Goal: Task Accomplishment & Management: Complete application form

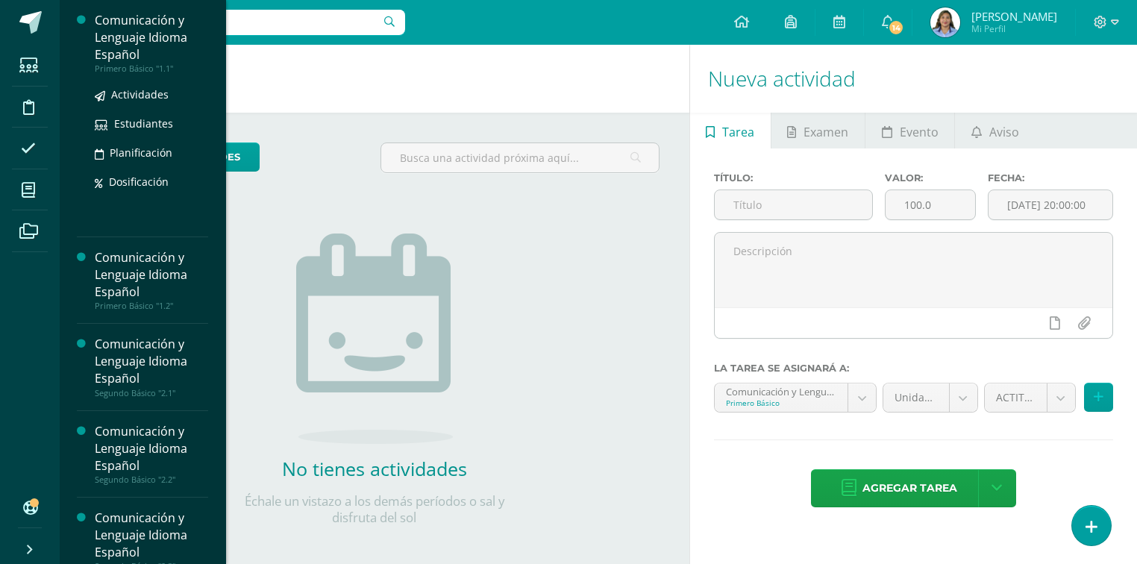
click at [161, 27] on div "Comunicación y Lenguaje Idioma Español" at bounding box center [151, 37] width 113 height 51
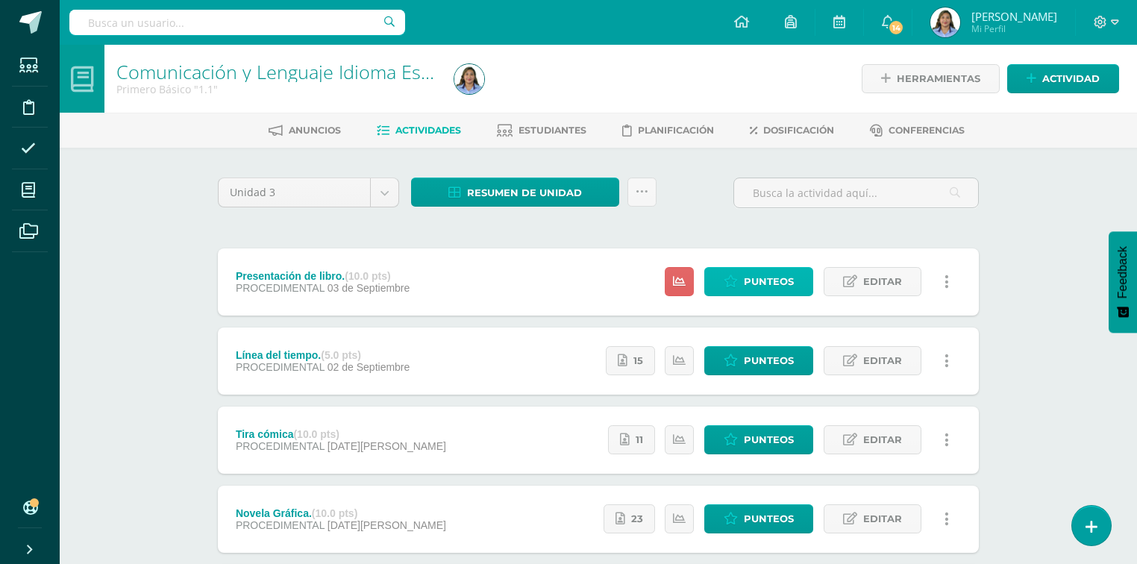
click at [776, 276] on span "Punteos" at bounding box center [769, 282] width 50 height 28
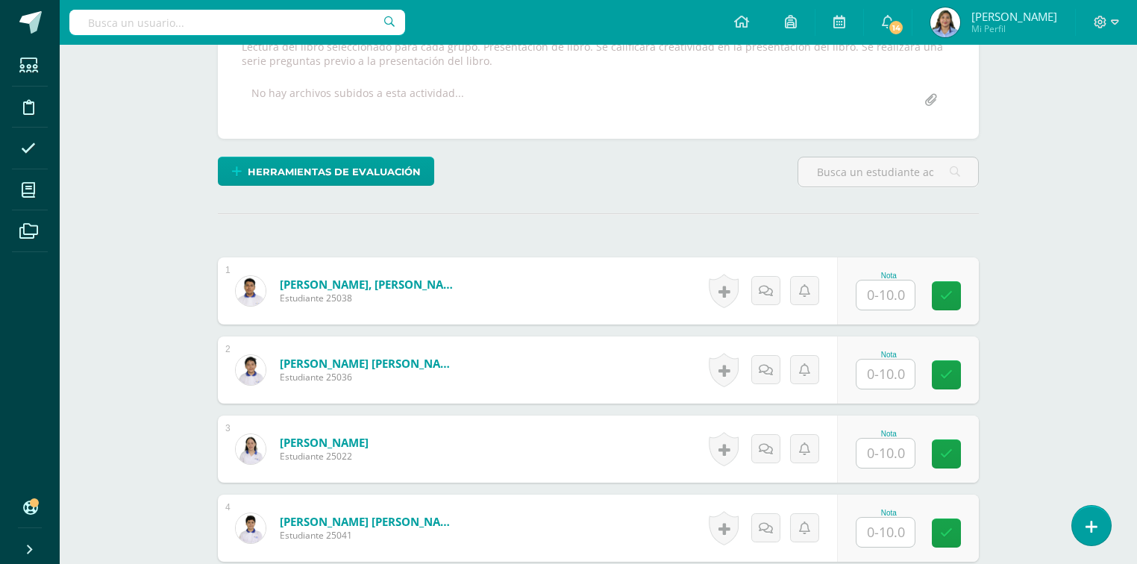
scroll to position [358, 0]
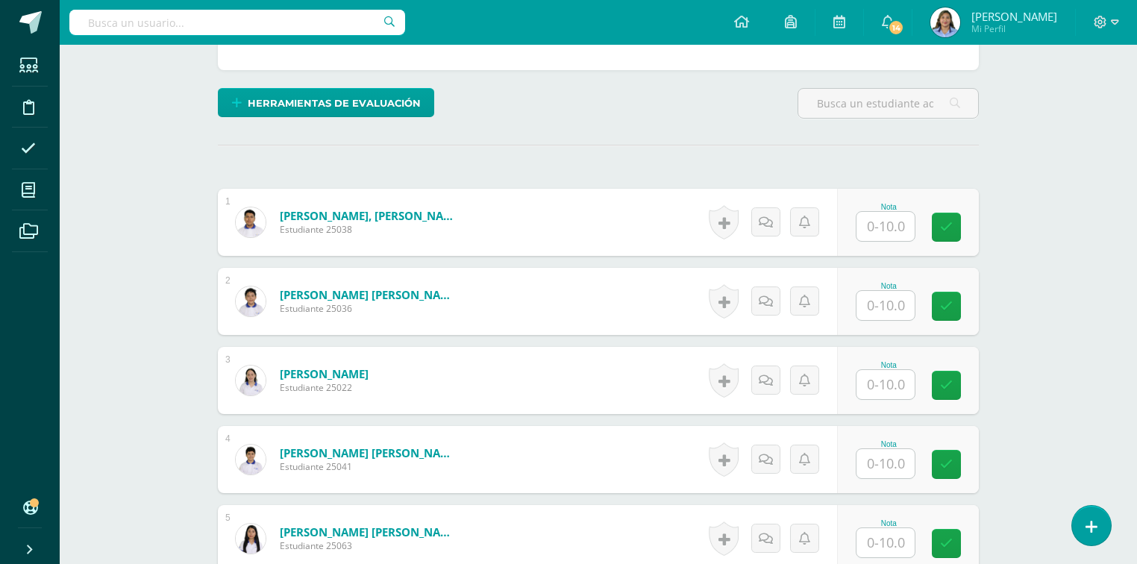
click at [901, 222] on input "text" at bounding box center [886, 226] width 58 height 29
type input "7"
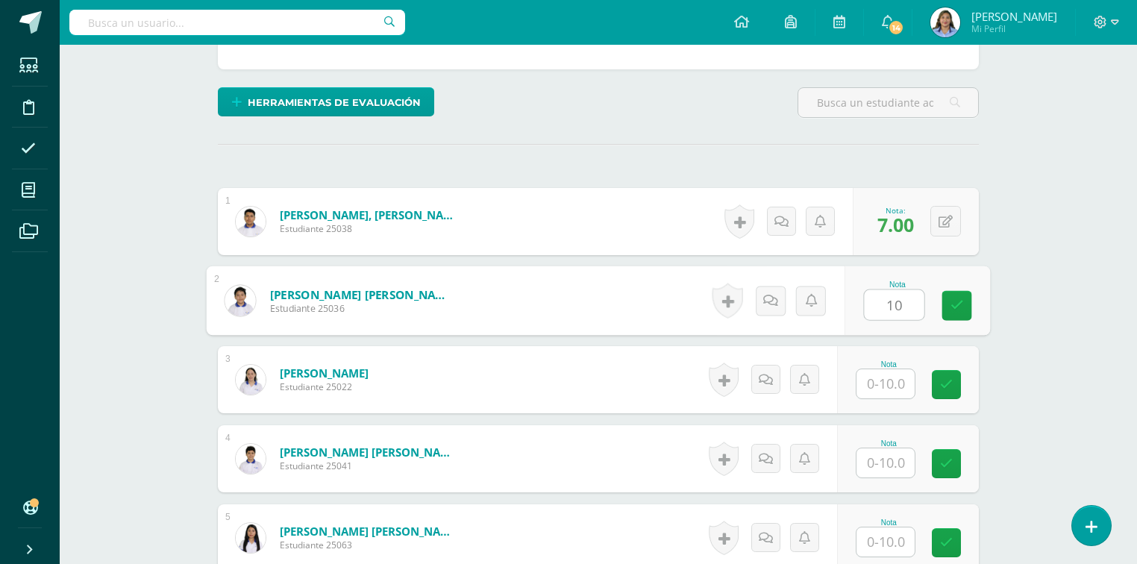
type input "10"
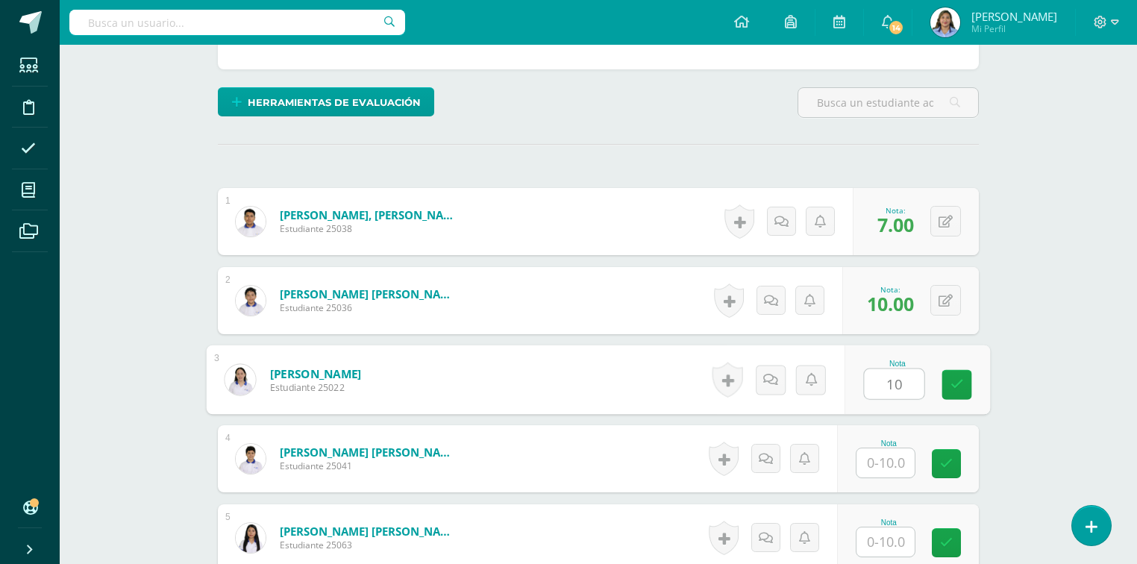
type input "10"
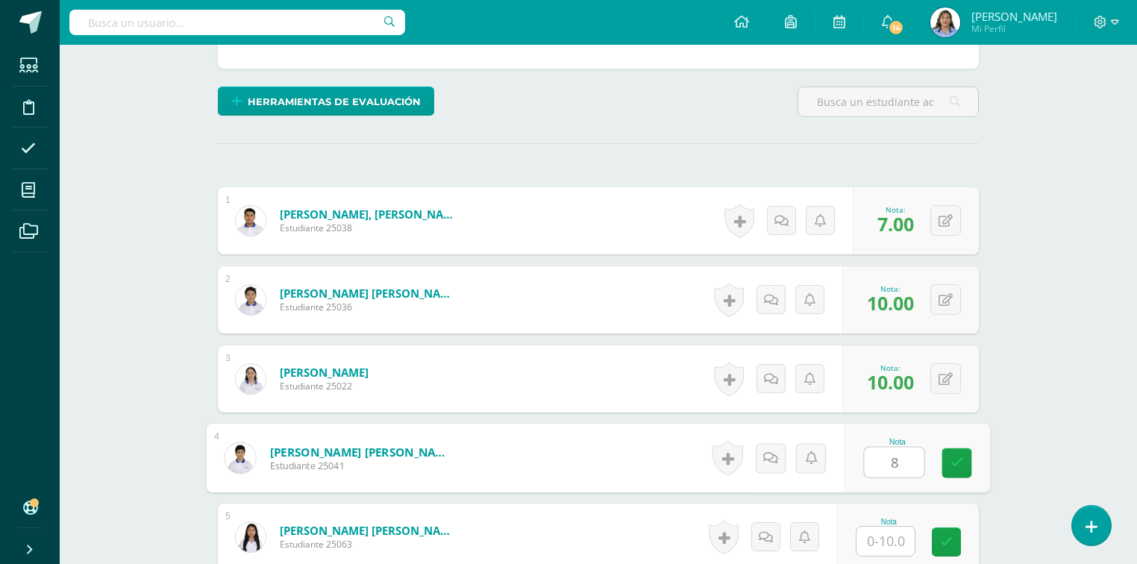
scroll to position [360, 0]
type input "8.5"
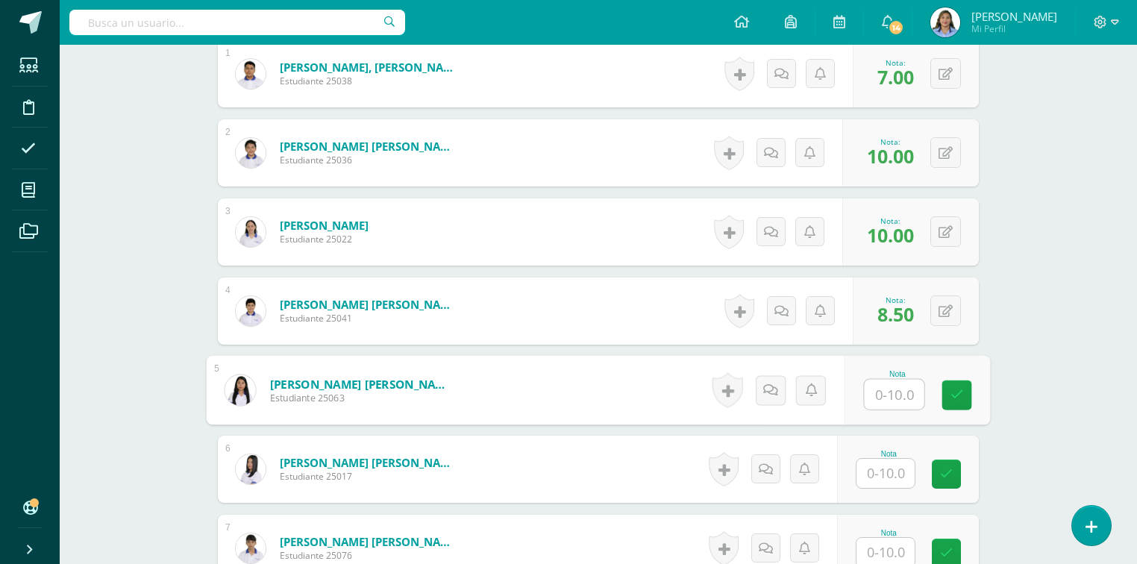
scroll to position [540, 0]
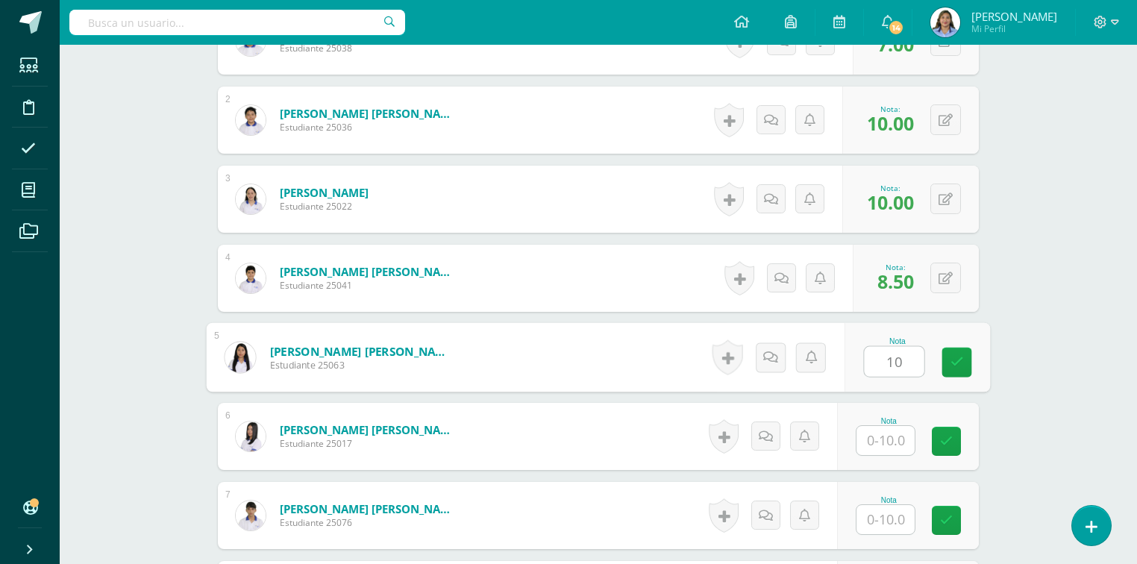
type input "10"
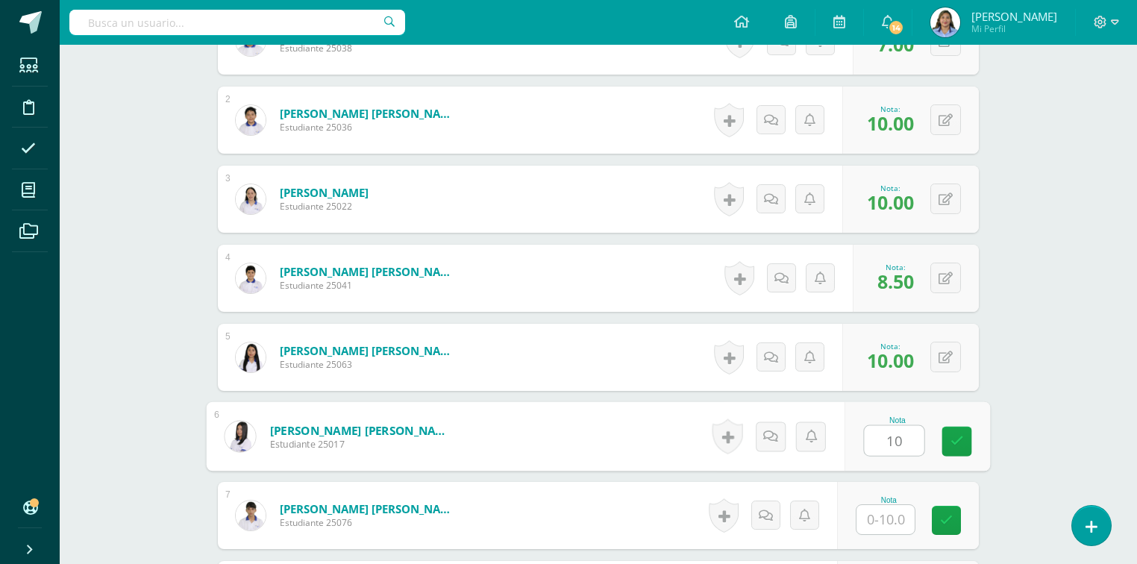
type input "10"
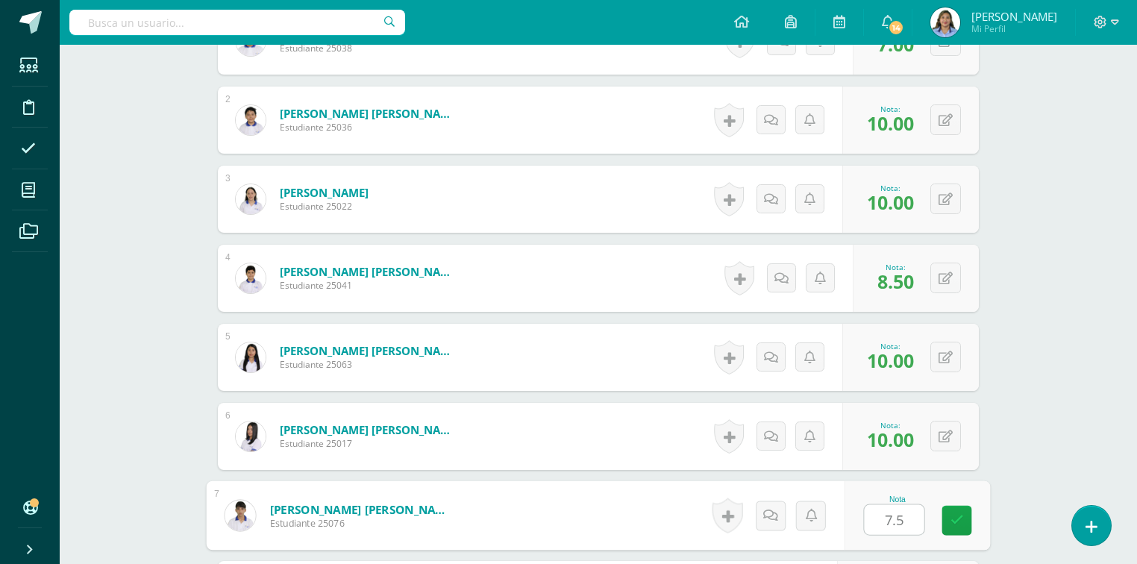
type input "7.5"
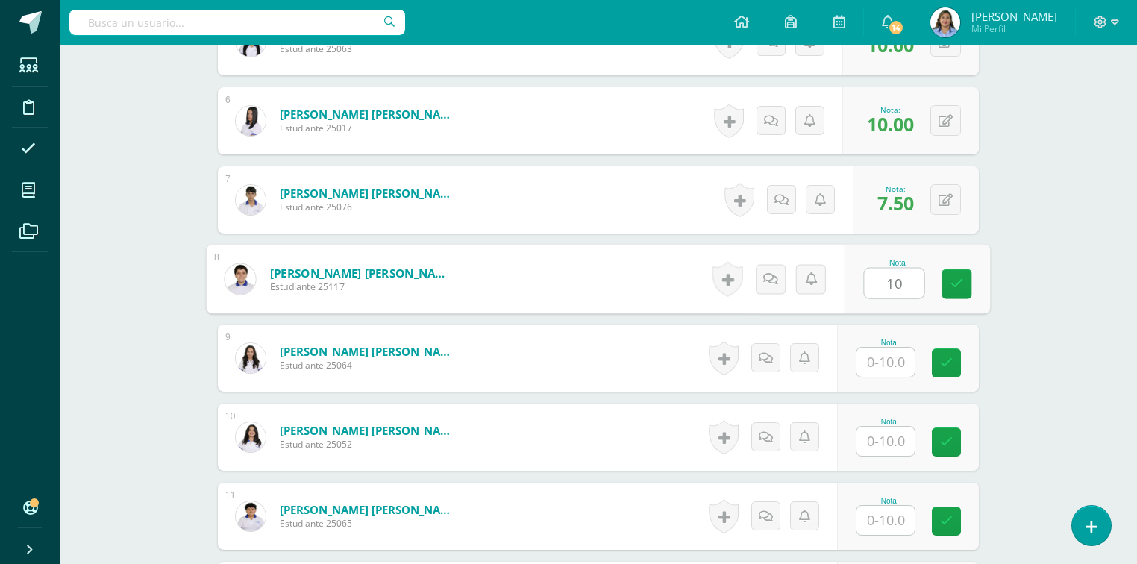
type input "10"
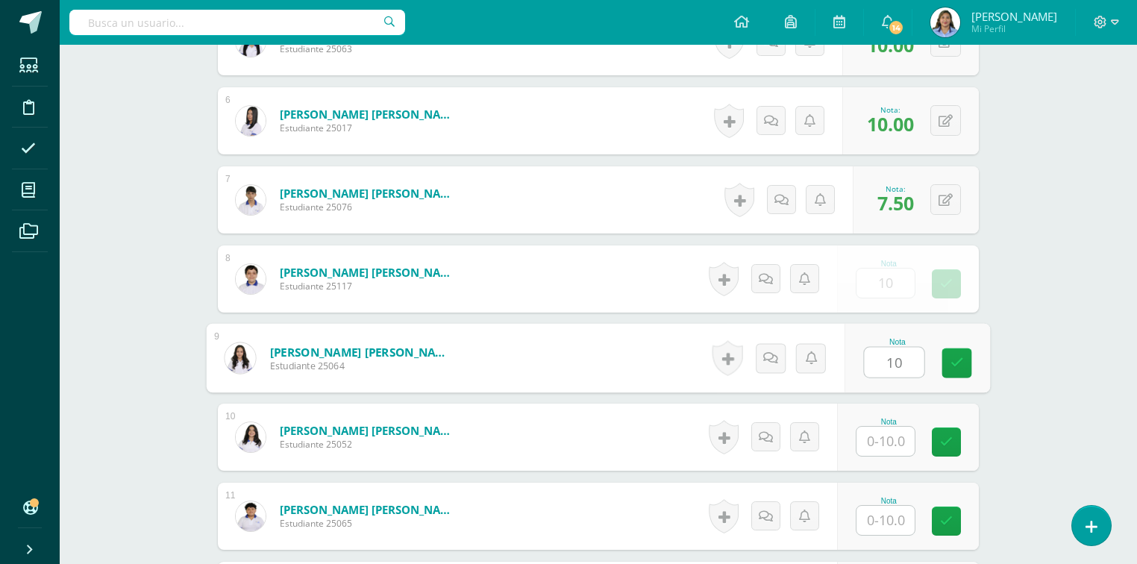
type input "10"
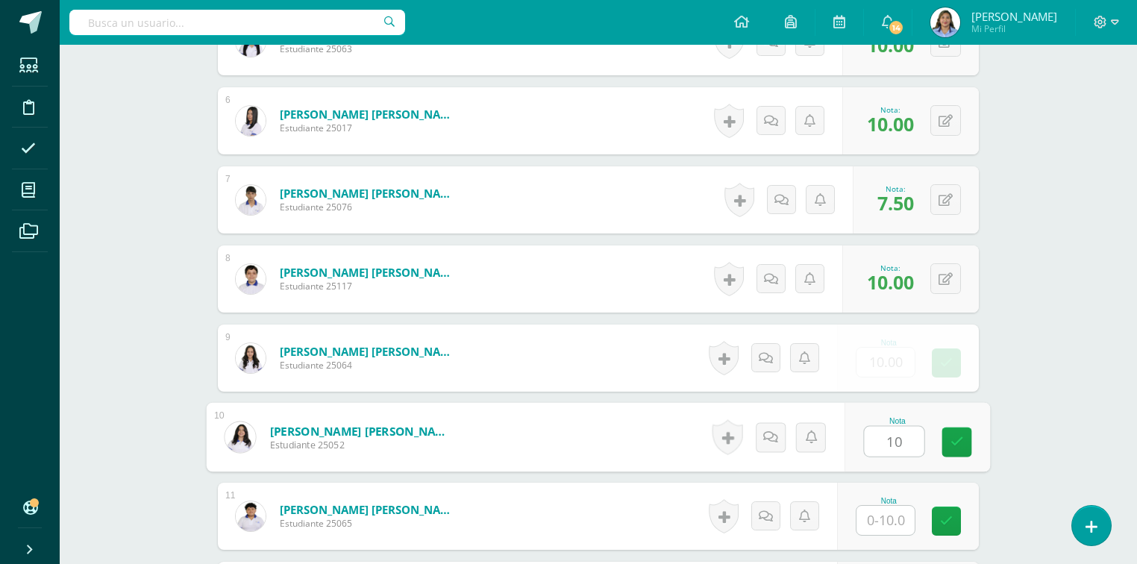
type input "10"
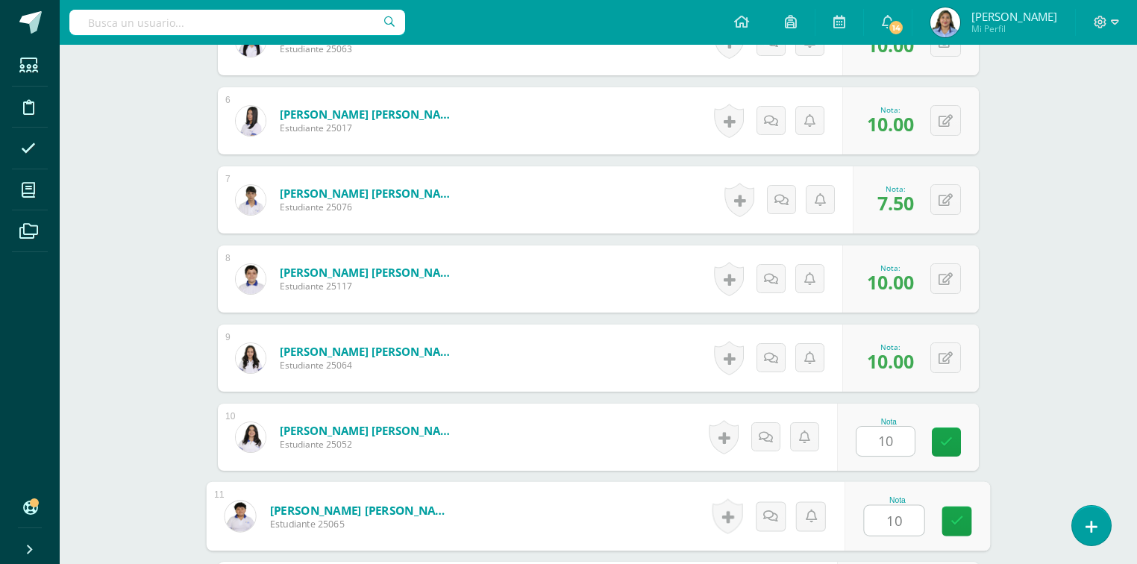
type input "10"
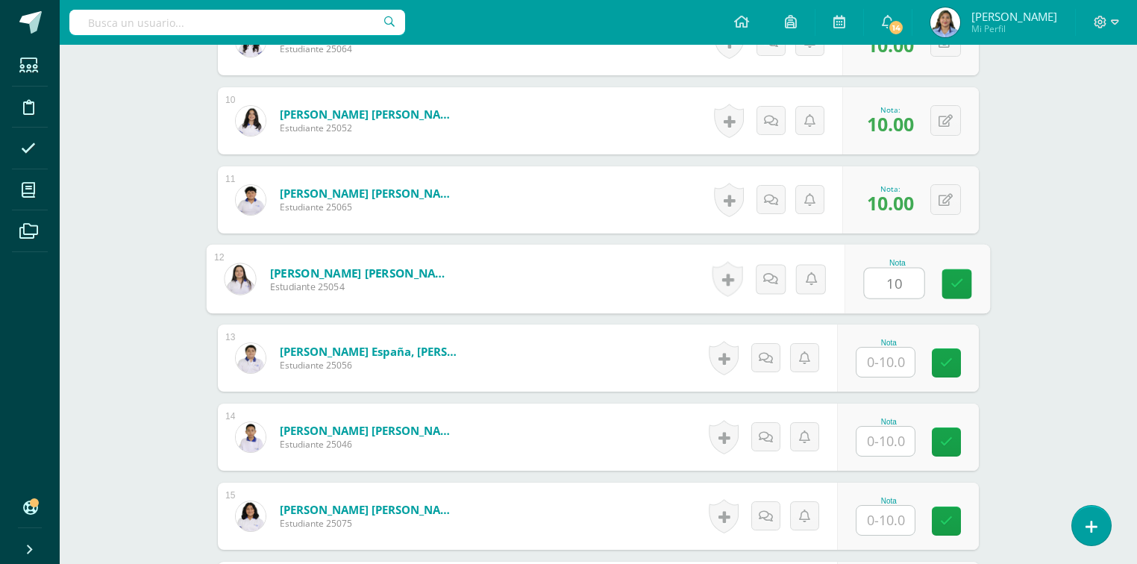
type input "10"
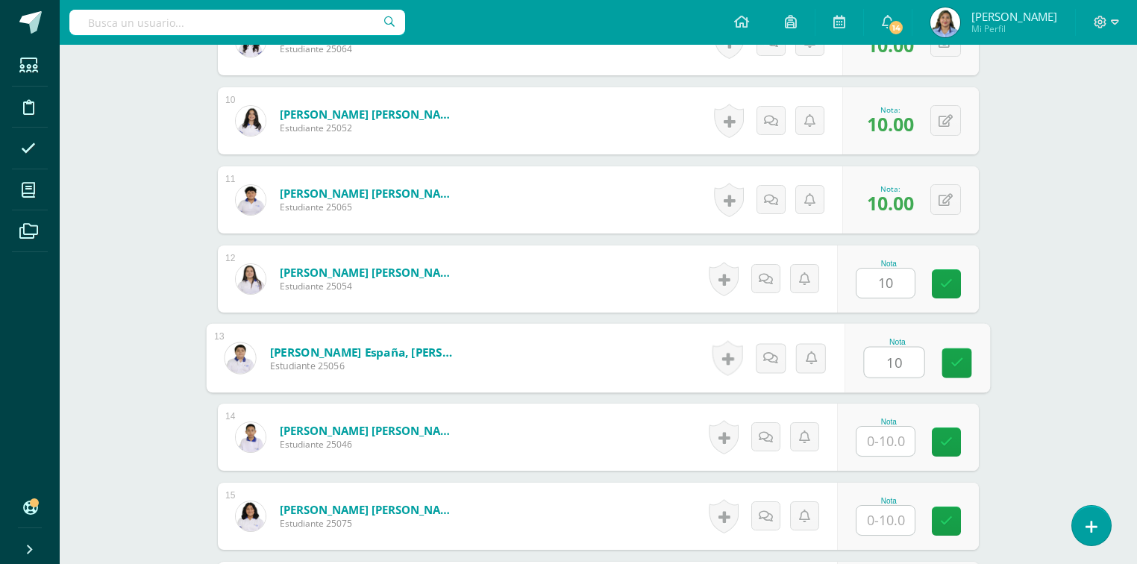
type input "10"
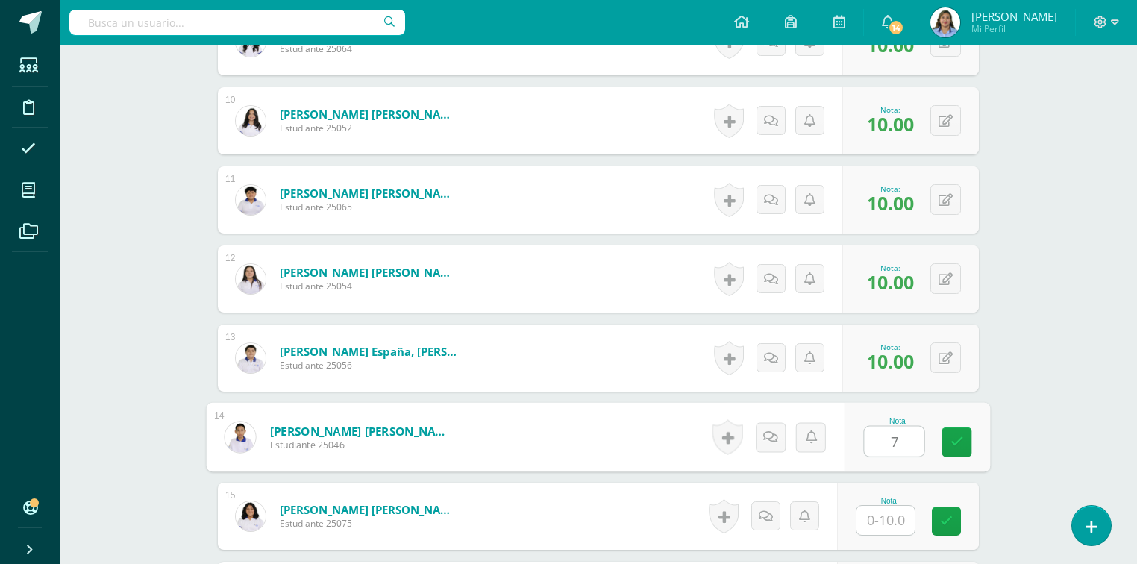
type input "7"
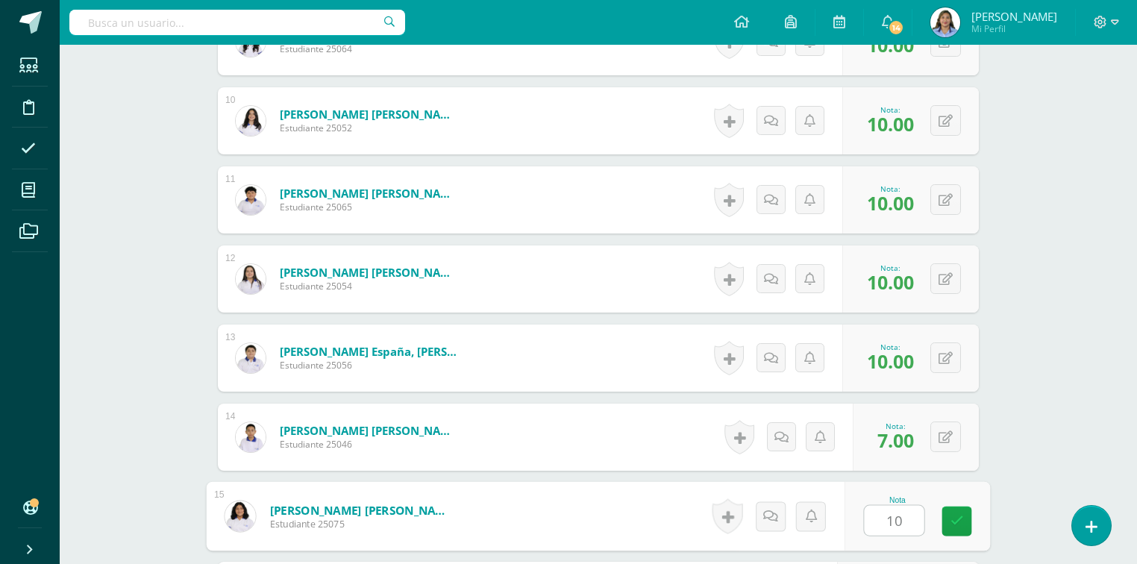
type input "10"
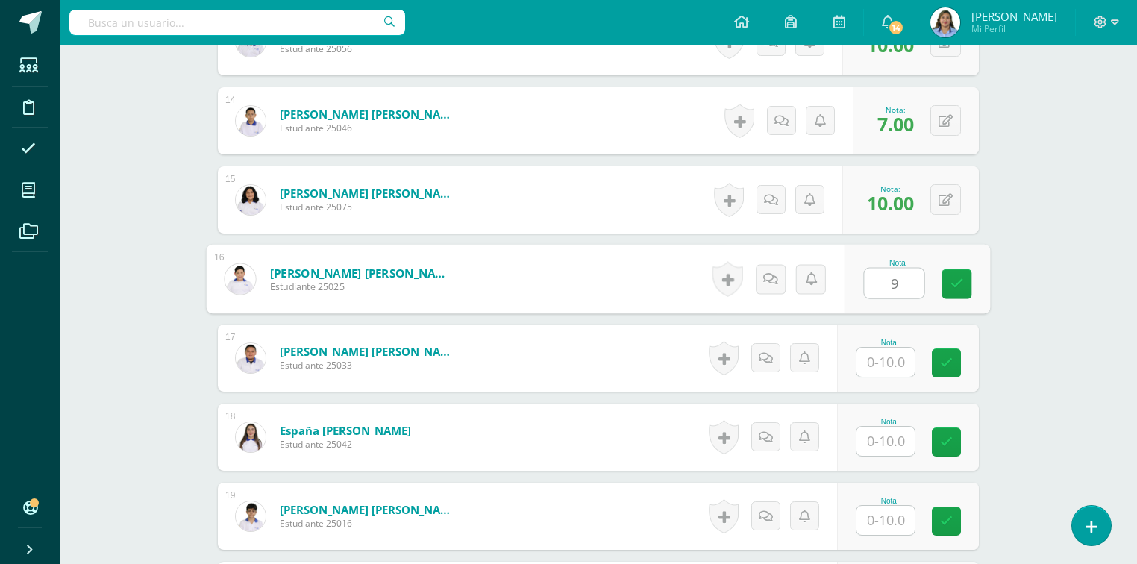
type input "9"
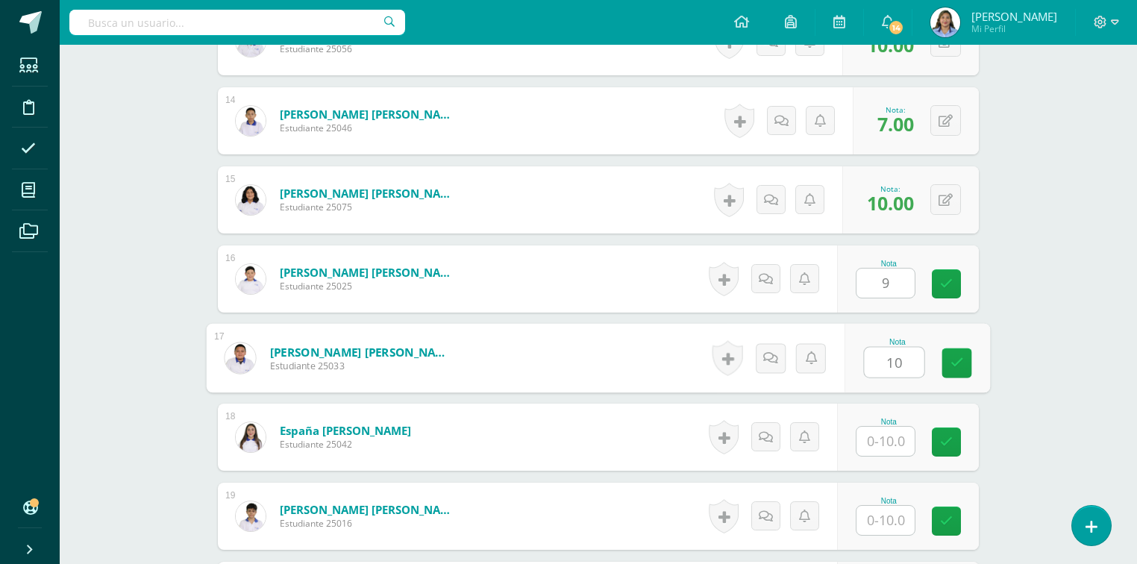
type input "10"
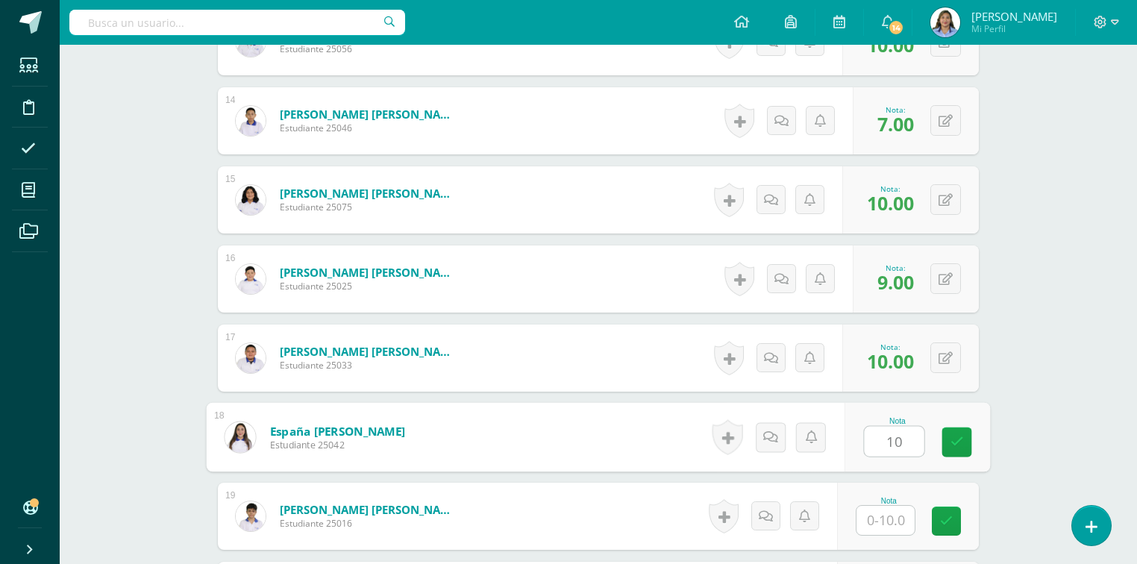
type input "10"
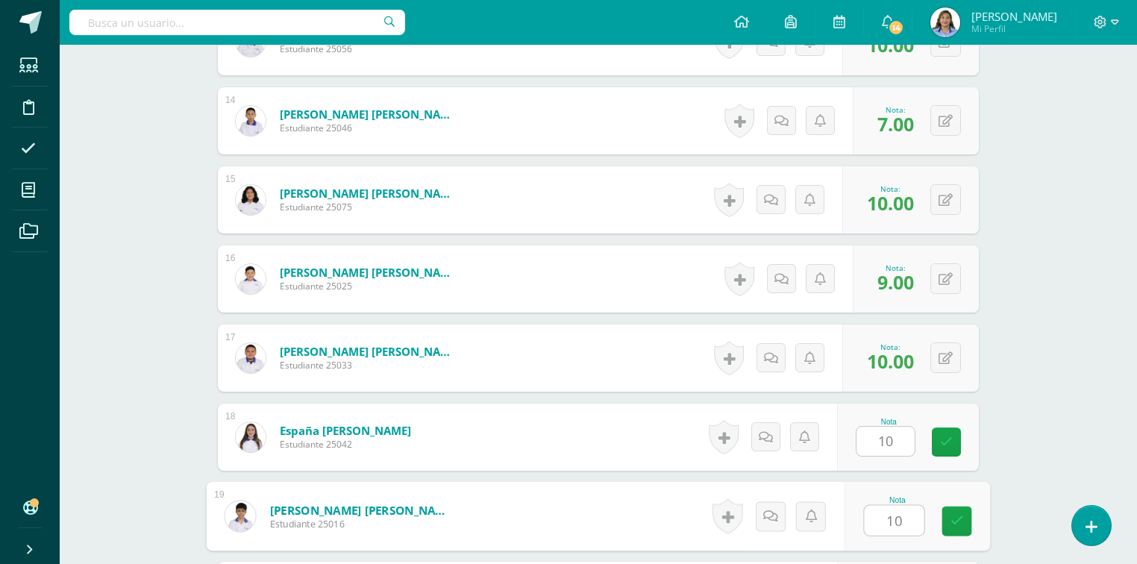
type input "10"
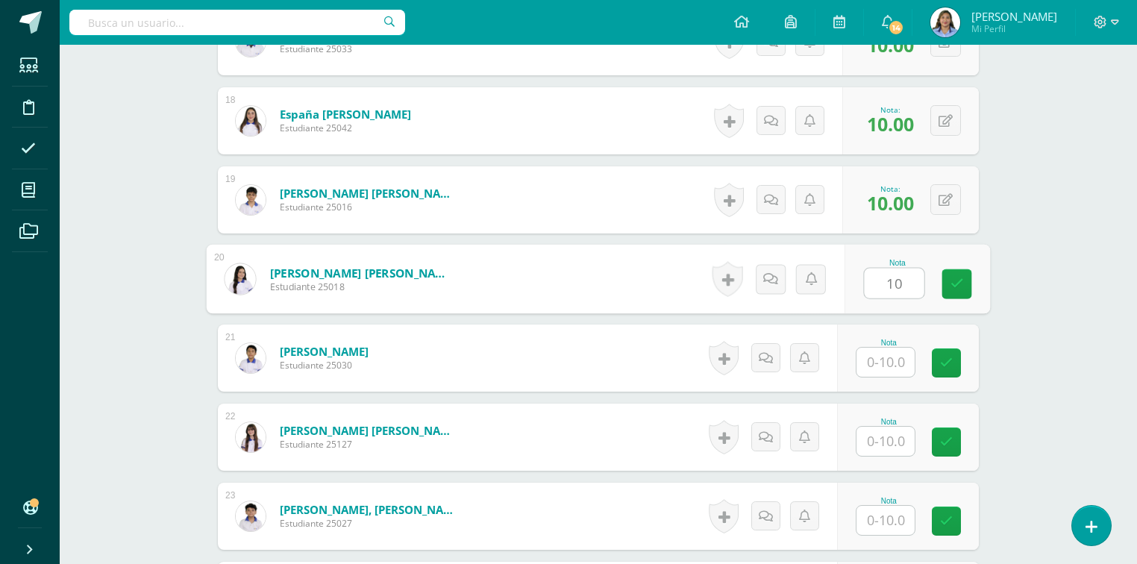
type input "10"
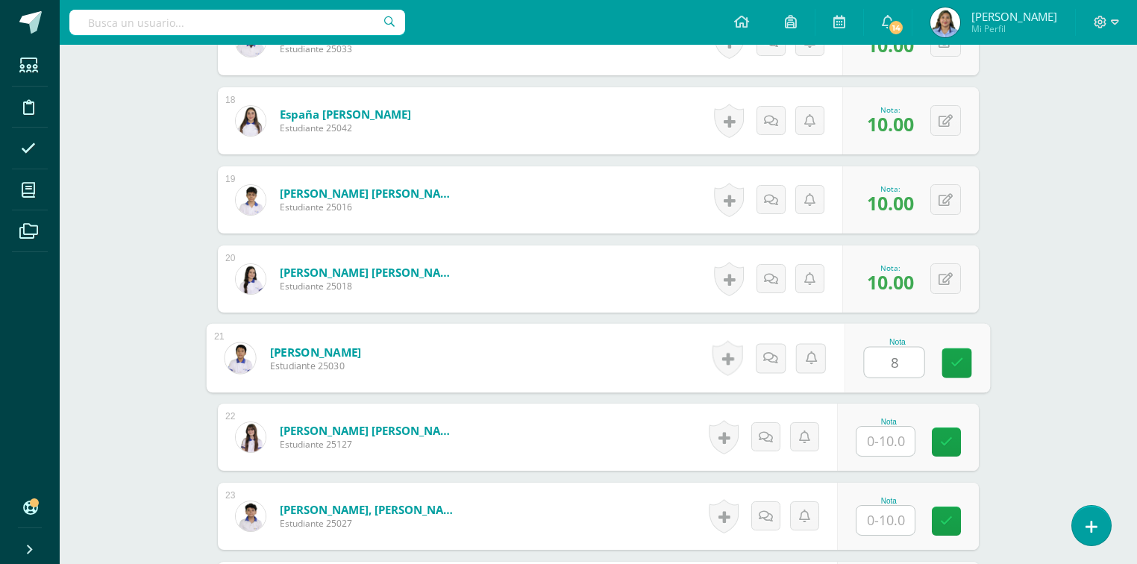
type input "8"
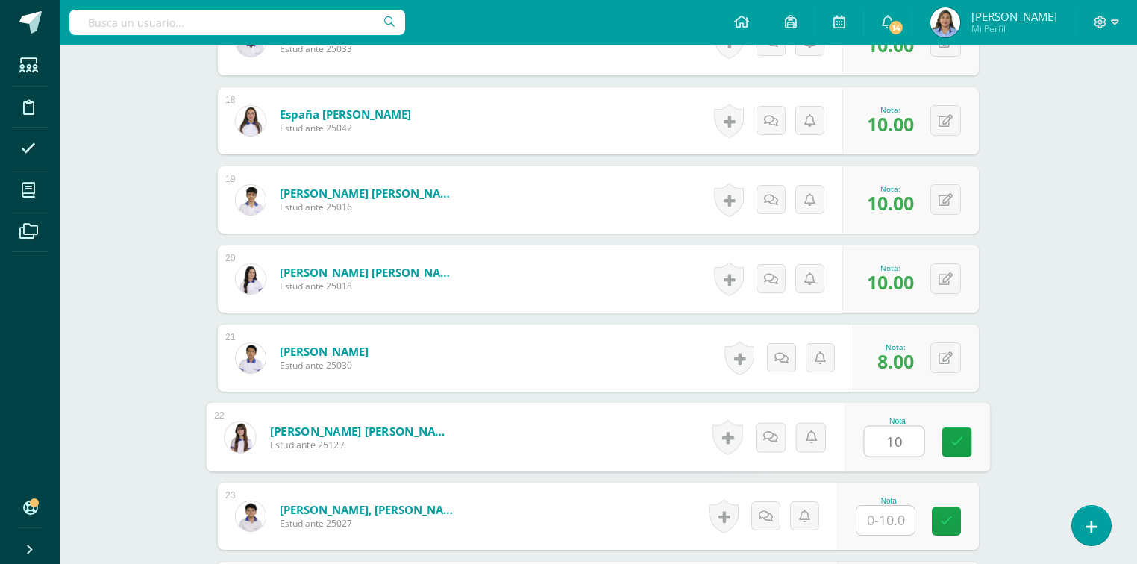
type input "10"
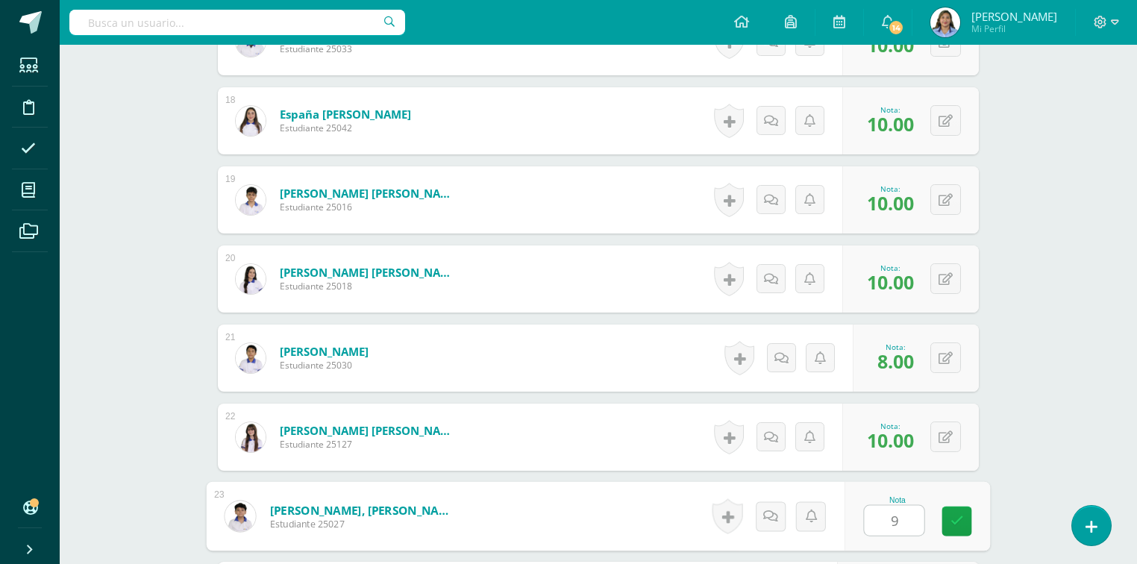
type input "9"
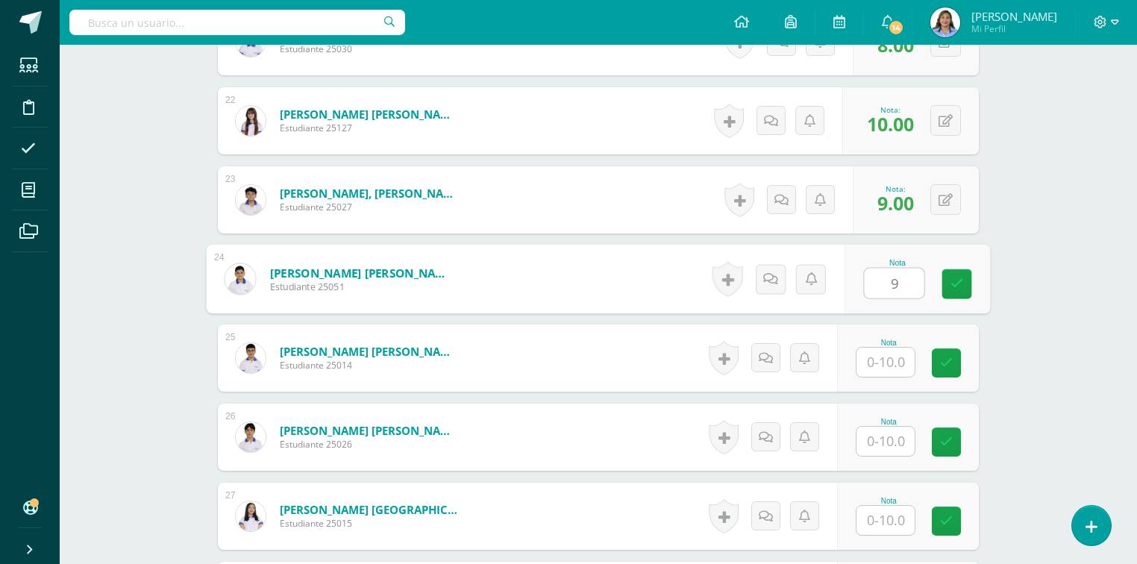
type input "9"
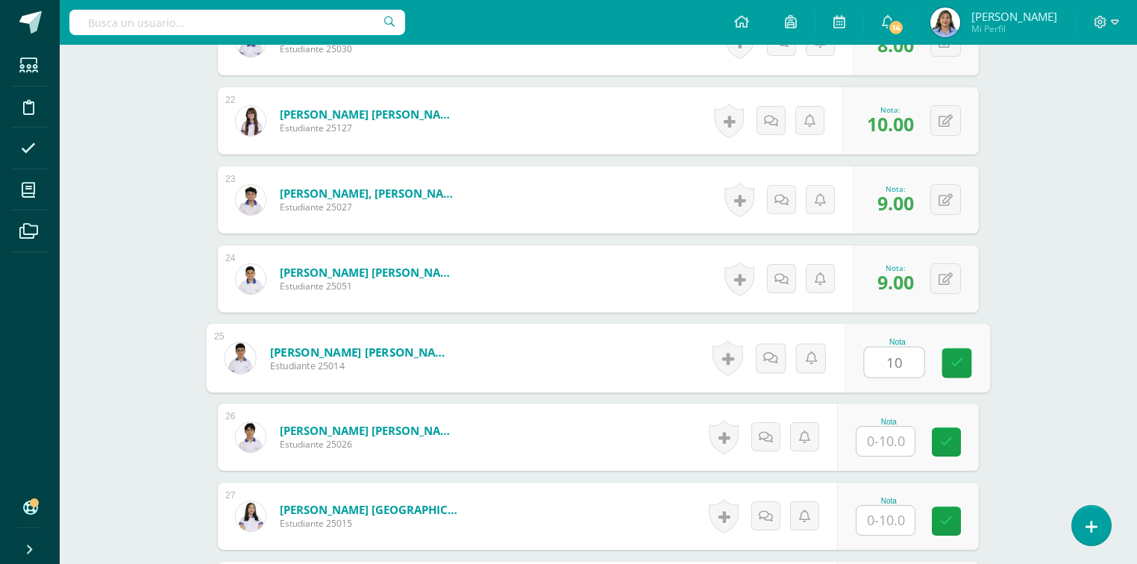
type input "10"
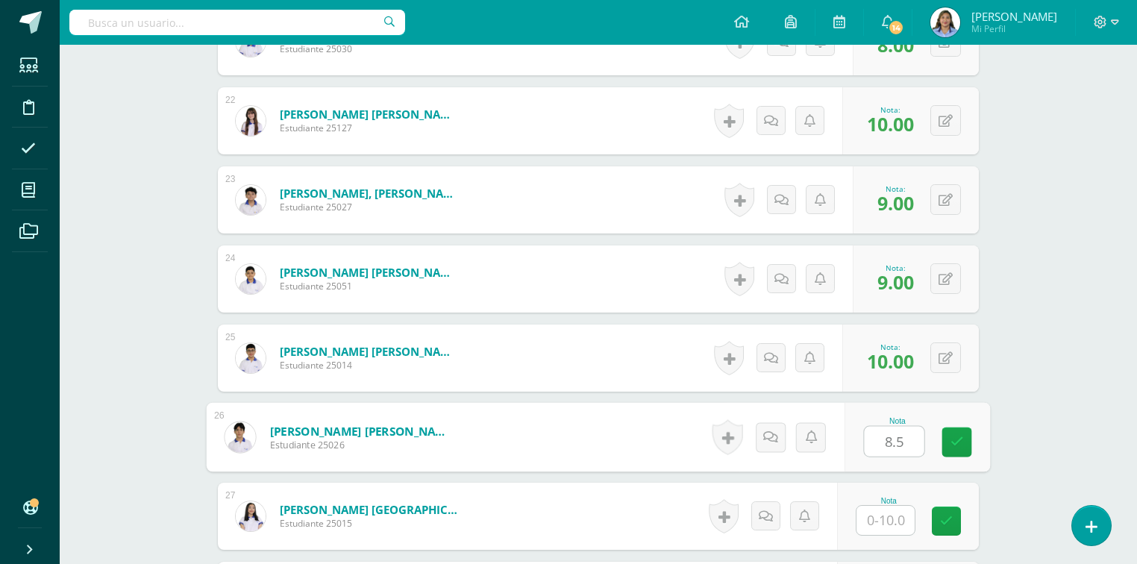
type input "8.5"
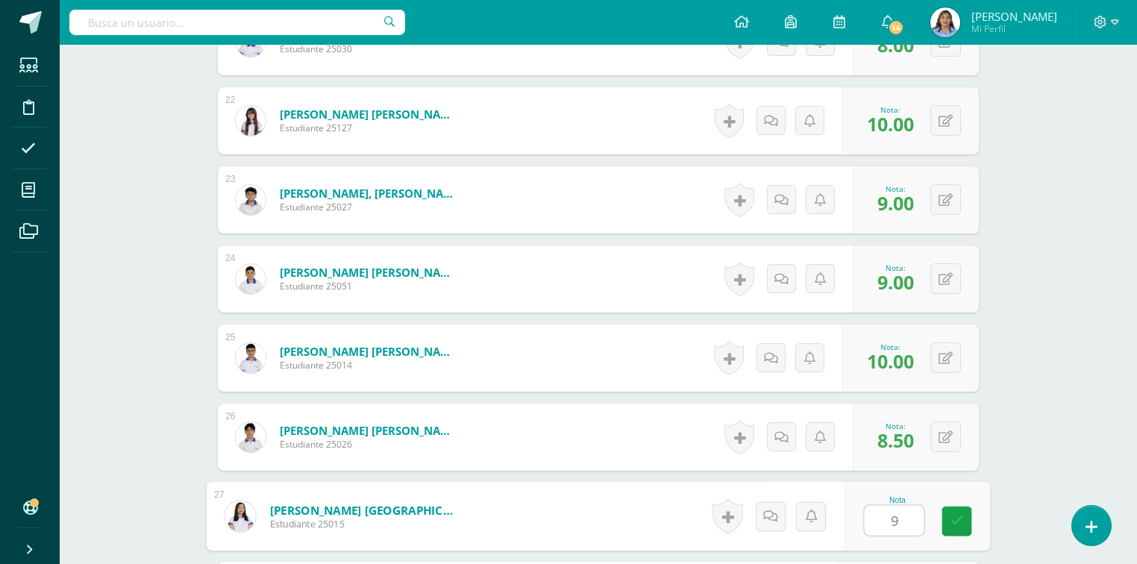
type input "9"
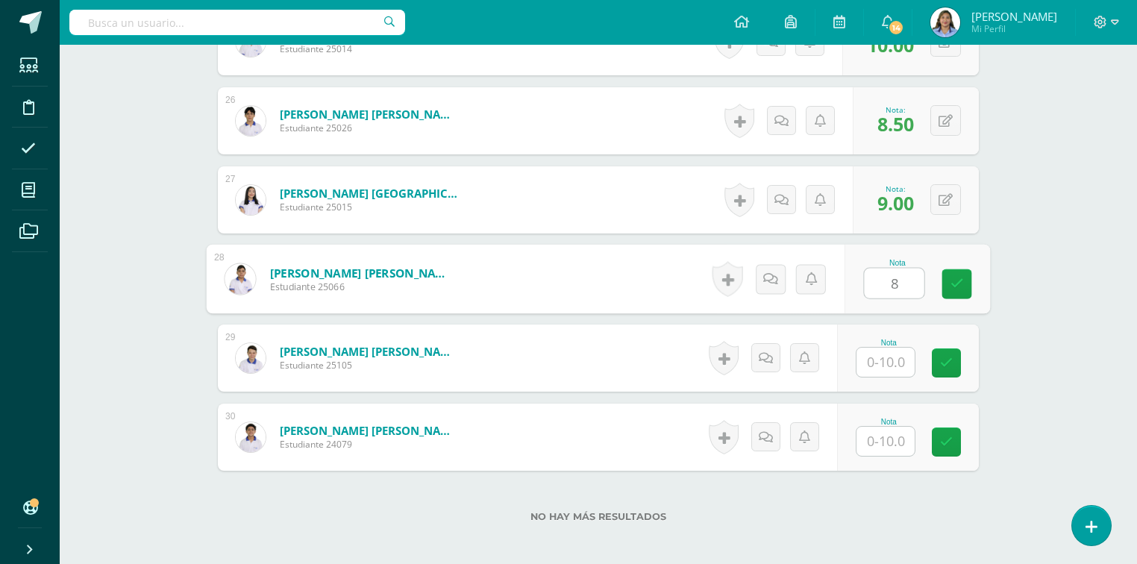
type input "8"
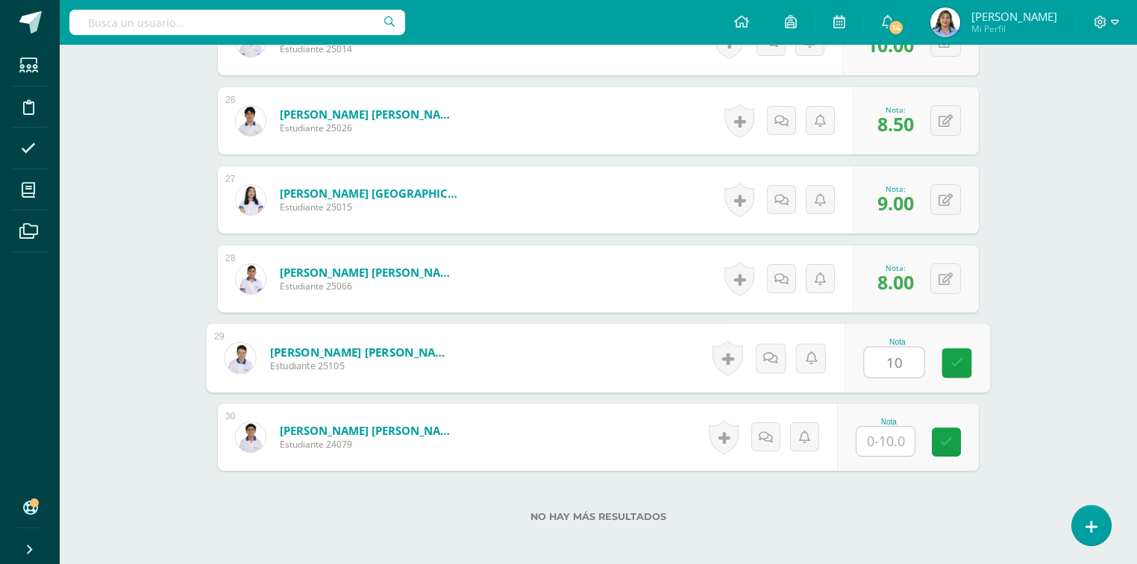
type input "10"
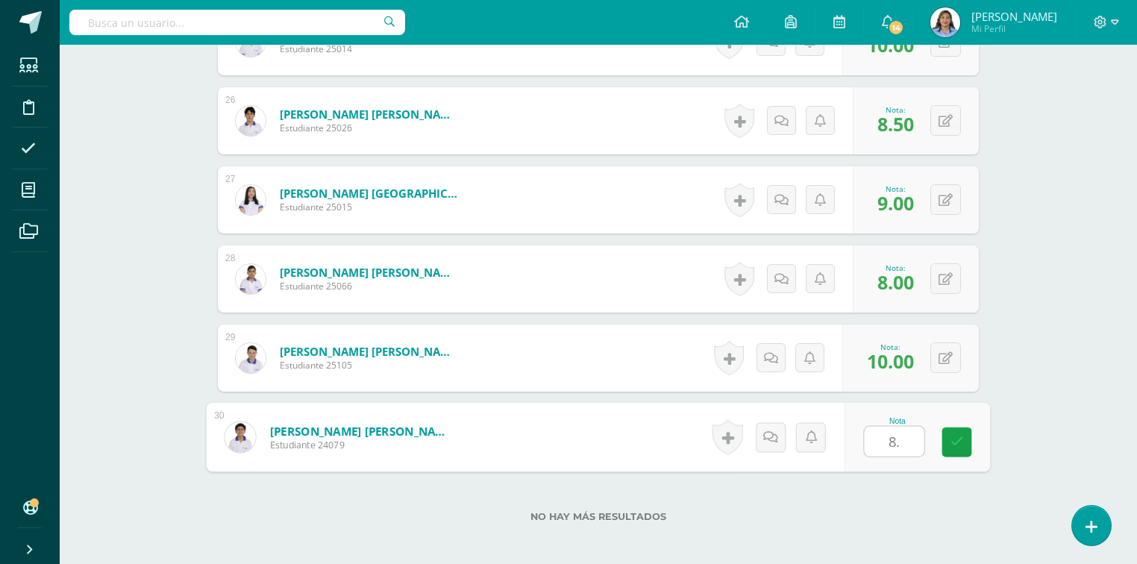
type input "8.5"
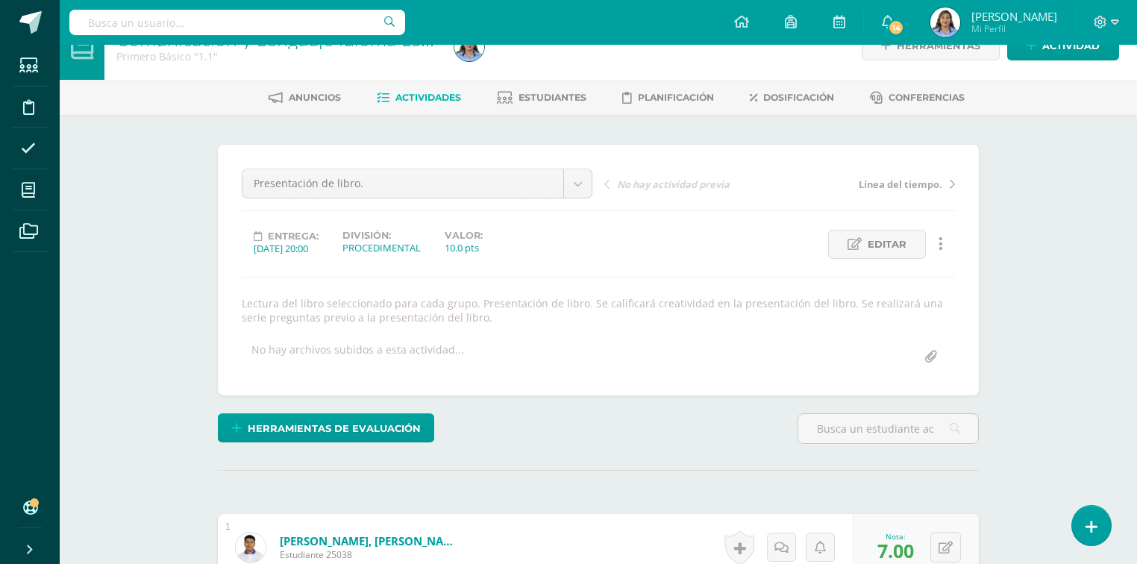
scroll to position [0, 0]
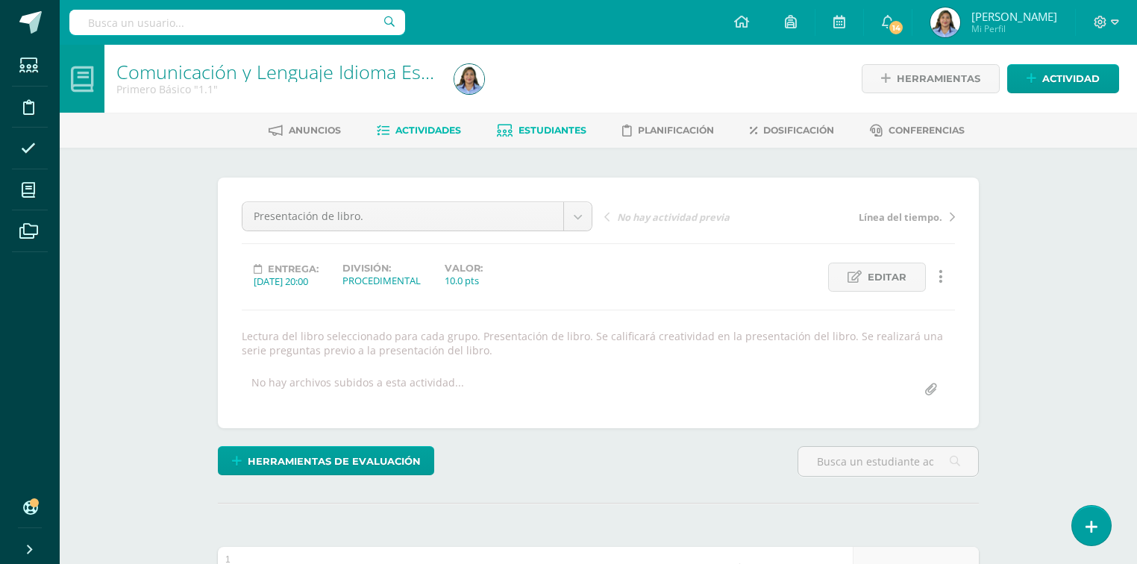
click at [571, 135] on span "Estudiantes" at bounding box center [553, 130] width 68 height 11
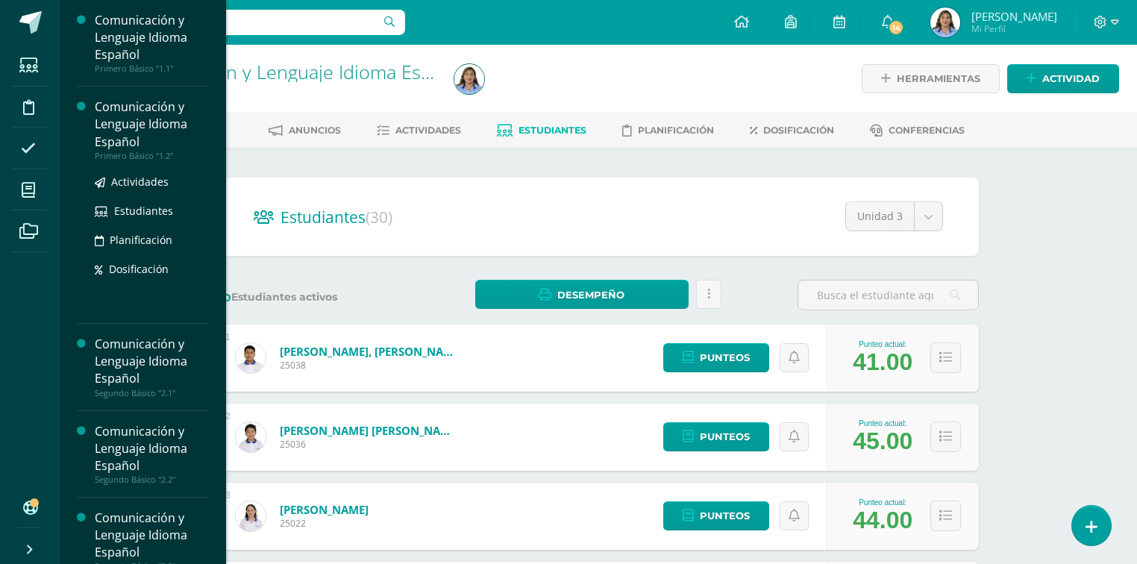
click at [152, 122] on div "Comunicación y Lenguaje Idioma Español" at bounding box center [151, 124] width 113 height 51
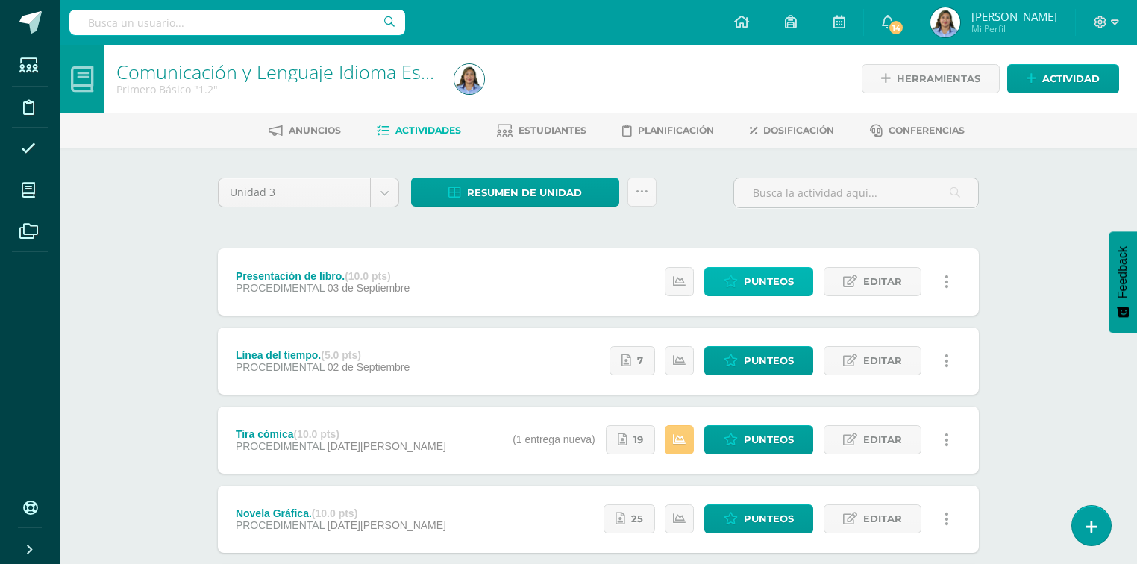
click at [758, 278] on span "Punteos" at bounding box center [769, 282] width 50 height 28
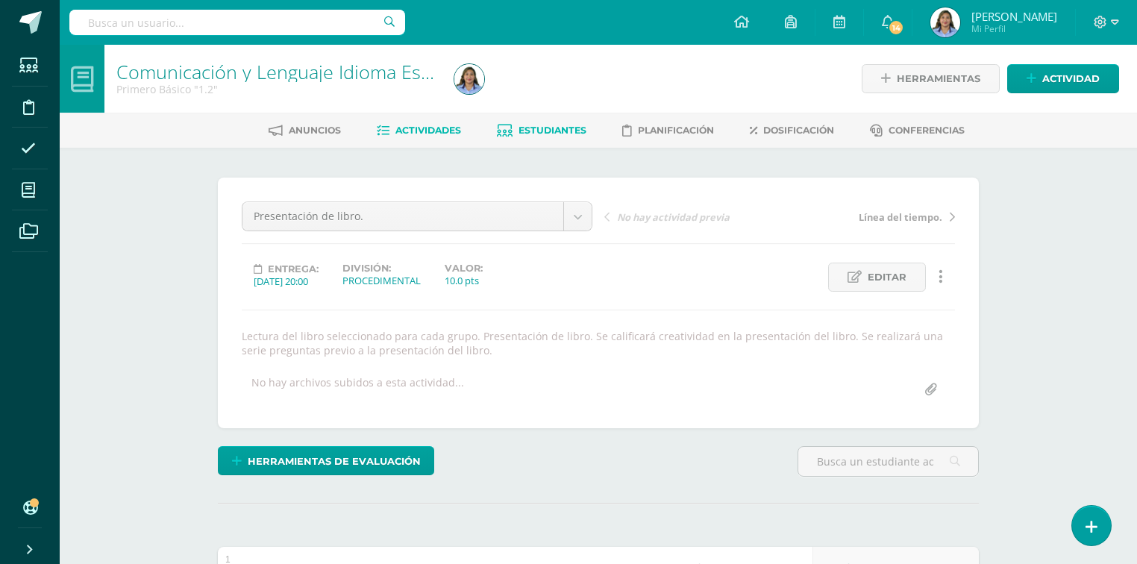
click at [551, 128] on span "Estudiantes" at bounding box center [553, 130] width 68 height 11
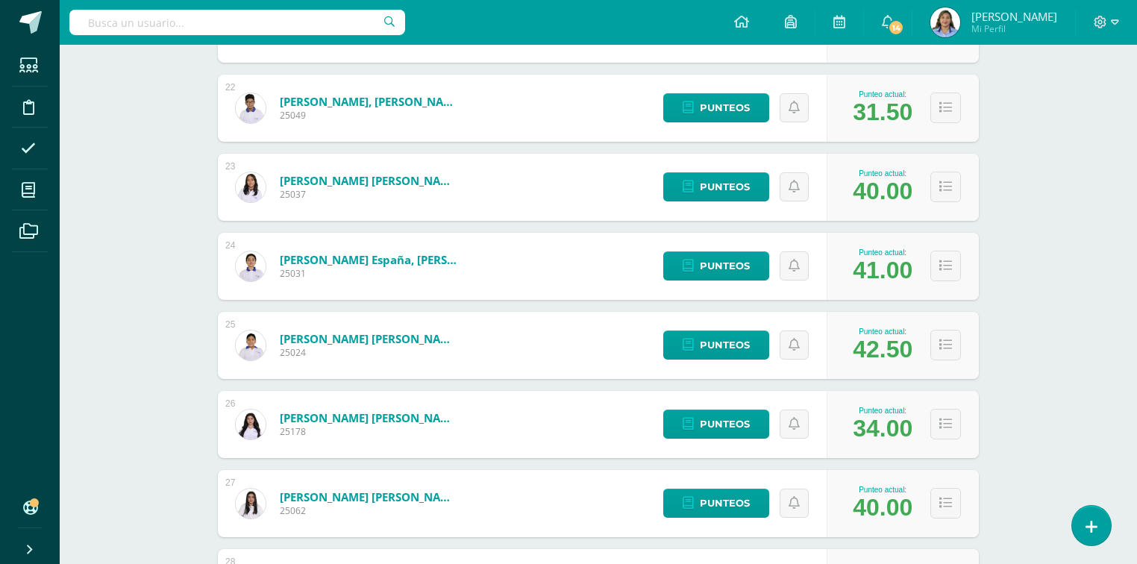
scroll to position [2221, 0]
